Goal: Transaction & Acquisition: Subscribe to service/newsletter

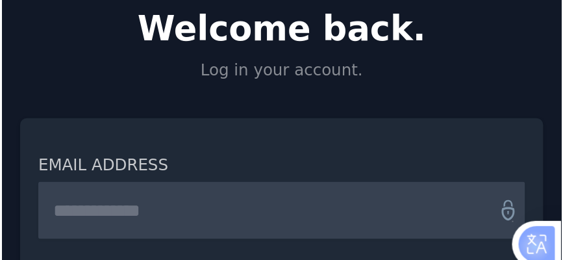
scroll to position [81, 0]
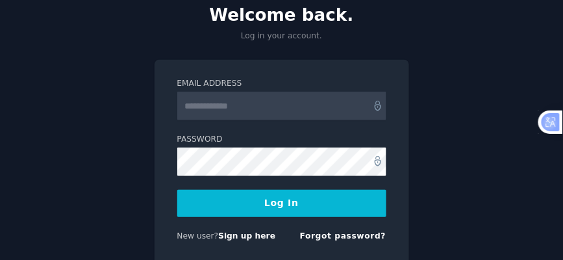
click at [279, 106] on input "Email Address" at bounding box center [281, 106] width 209 height 29
type input "**********"
click at [249, 129] on button "Log In" at bounding box center [281, 203] width 209 height 27
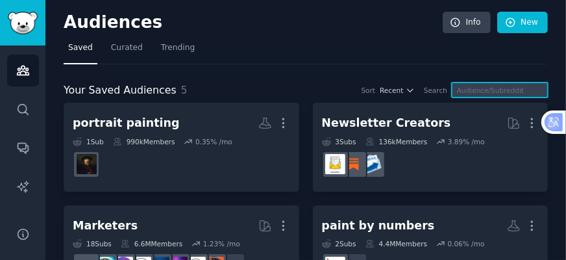
click at [468, 90] on input "text" at bounding box center [500, 89] width 96 height 15
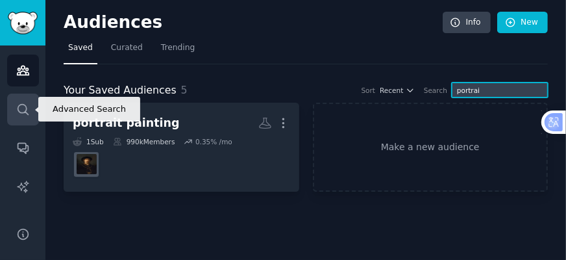
type input "portrai"
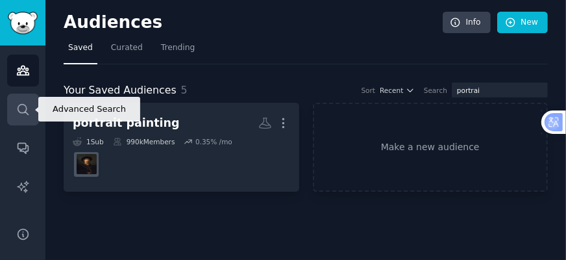
click at [16, 109] on icon "Sidebar" at bounding box center [23, 110] width 14 height 14
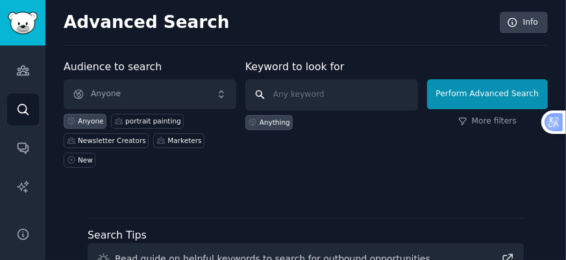
click at [310, 92] on input "text" at bounding box center [331, 94] width 173 height 31
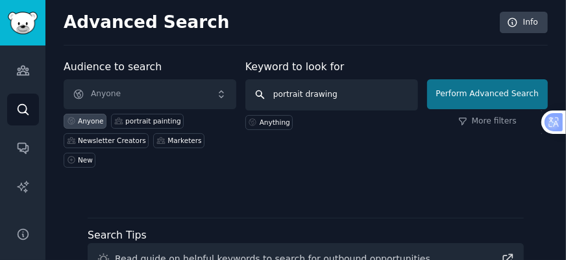
type input "portrait drawing"
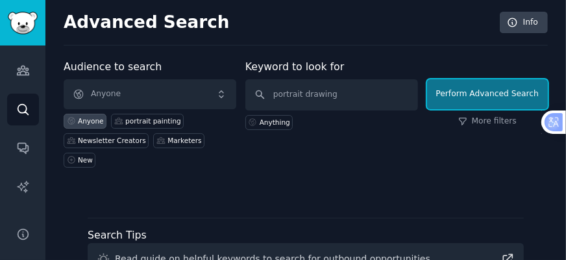
click at [468, 95] on button "Perform Advanced Search" at bounding box center [487, 94] width 121 height 30
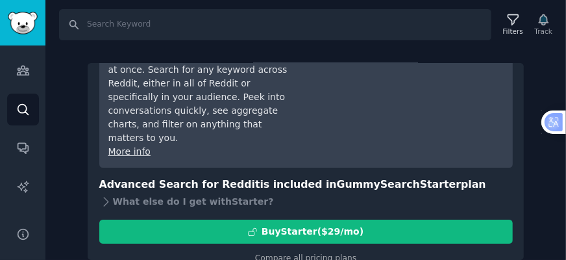
scroll to position [79, 0]
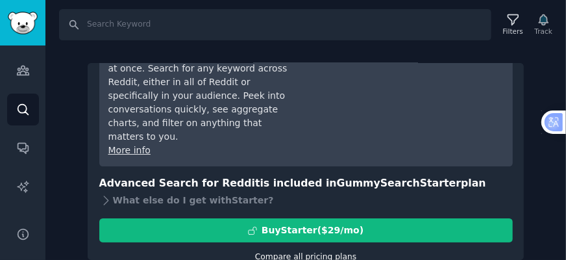
click at [268, 252] on link "Compare all pricing plans" at bounding box center [305, 256] width 101 height 9
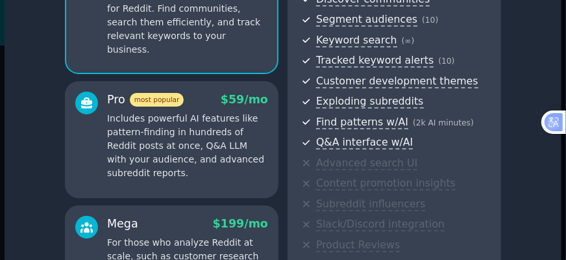
scroll to position [80, 0]
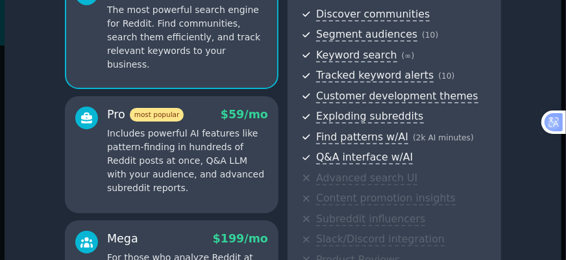
click at [73, 164] on div "Pro most popular $ 59 /mo Includes powerful AI features like pattern-finding in…" at bounding box center [172, 154] width 214 height 117
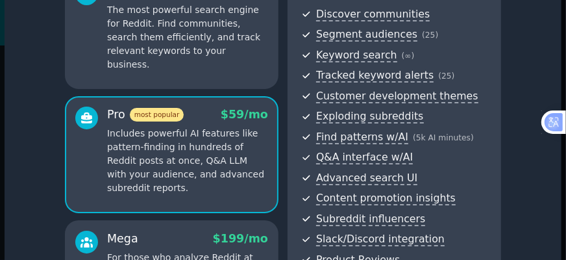
scroll to position [28, 0]
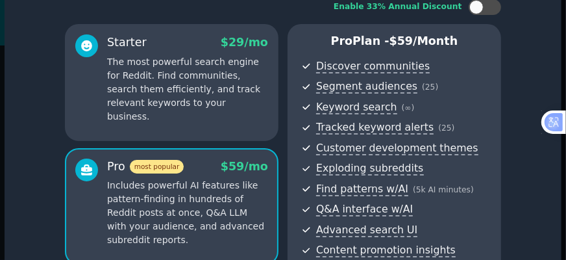
click at [79, 100] on div at bounding box center [86, 78] width 23 height 89
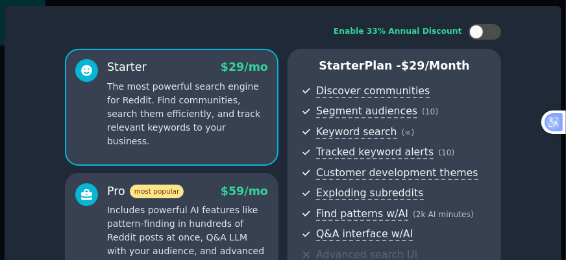
scroll to position [0, 0]
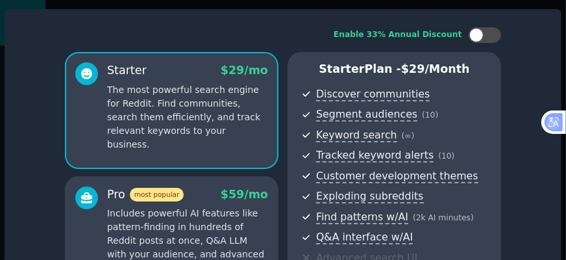
click at [187, 100] on p "The most powerful search engine for Reddit. Find communities, search them effic…" at bounding box center [187, 117] width 161 height 68
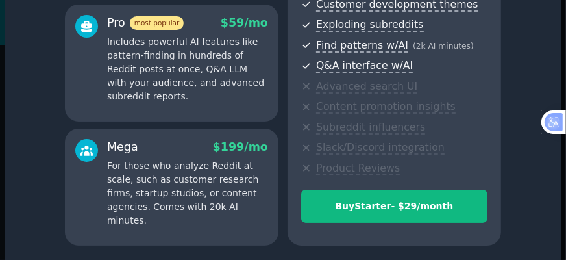
scroll to position [184, 0]
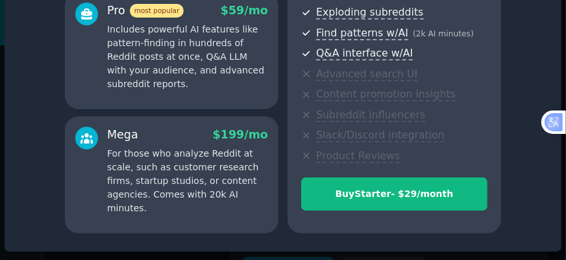
click at [151, 181] on p "For those who analyze Reddit at scale, such as customer research firms, startup…" at bounding box center [187, 181] width 161 height 68
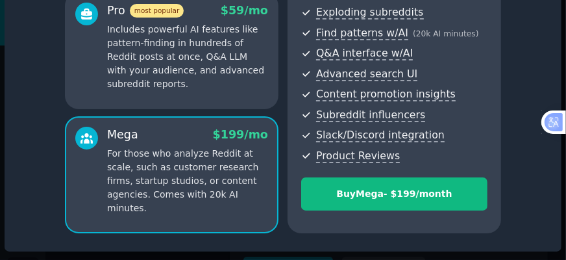
click at [191, 70] on p "Includes powerful AI features like pattern-finding in hundreds of Reddit posts …" at bounding box center [187, 57] width 161 height 68
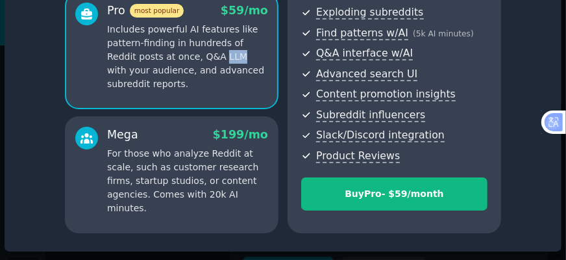
drag, startPoint x: 186, startPoint y: 57, endPoint x: 203, endPoint y: 58, distance: 16.2
click at [203, 58] on p "Includes powerful AI features like pattern-finding in hundreds of Reddit posts …" at bounding box center [187, 57] width 161 height 68
copy p "LLM"
click at [46, 92] on div "Enable 33% Annual Discount Starter $ 29 /mo The most powerful search engine for…" at bounding box center [283, 38] width 539 height 408
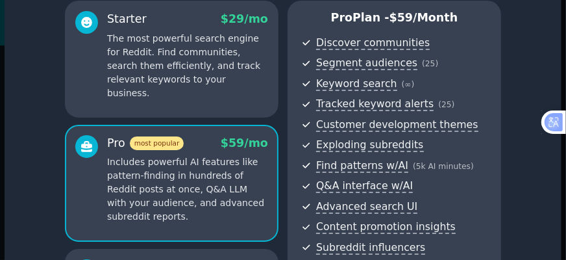
scroll to position [28, 0]
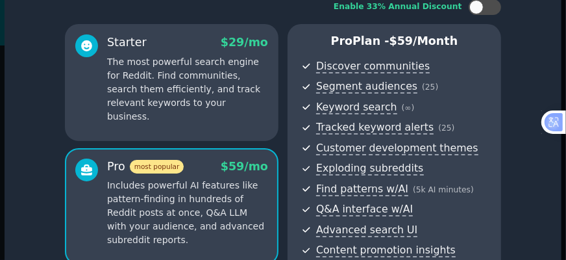
click at [210, 81] on p "The most powerful search engine for Reddit. Find communities, search them effic…" at bounding box center [187, 89] width 161 height 68
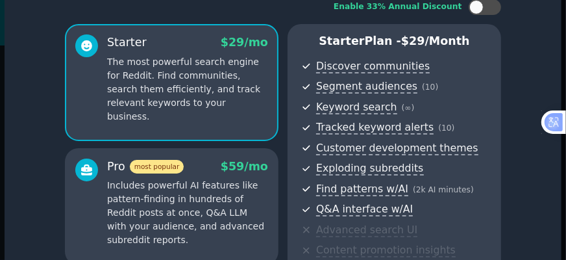
click at [222, 116] on div "Starter $ 29 /mo The most powerful search engine for Reddit. Find communities, …" at bounding box center [172, 82] width 214 height 117
click at [86, 216] on div at bounding box center [86, 202] width 23 height 89
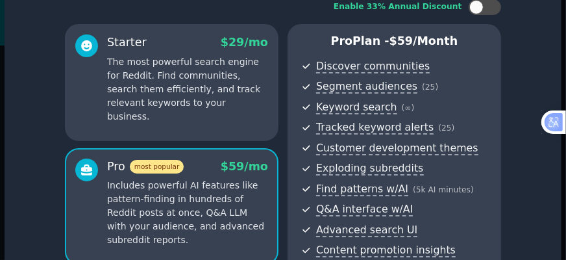
click at [142, 110] on div "Starter $ 29 /mo The most powerful search engine for Reddit. Find communities, …" at bounding box center [172, 82] width 214 height 117
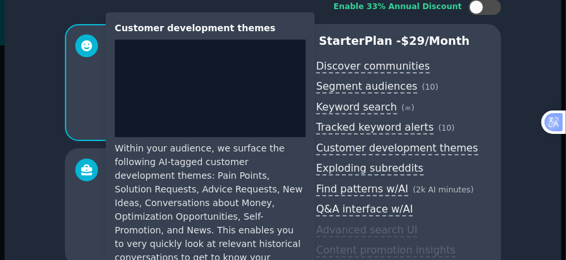
scroll to position [132, 0]
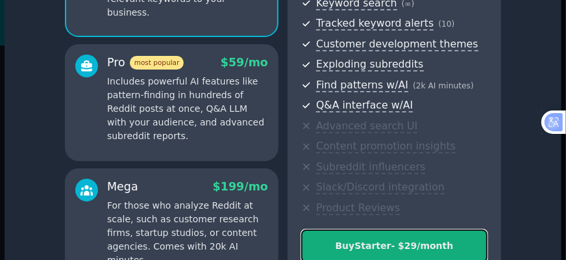
click at [406, 242] on div "Buy Starter - $ 29 /month" at bounding box center [394, 246] width 185 height 14
